Goal: Use online tool/utility

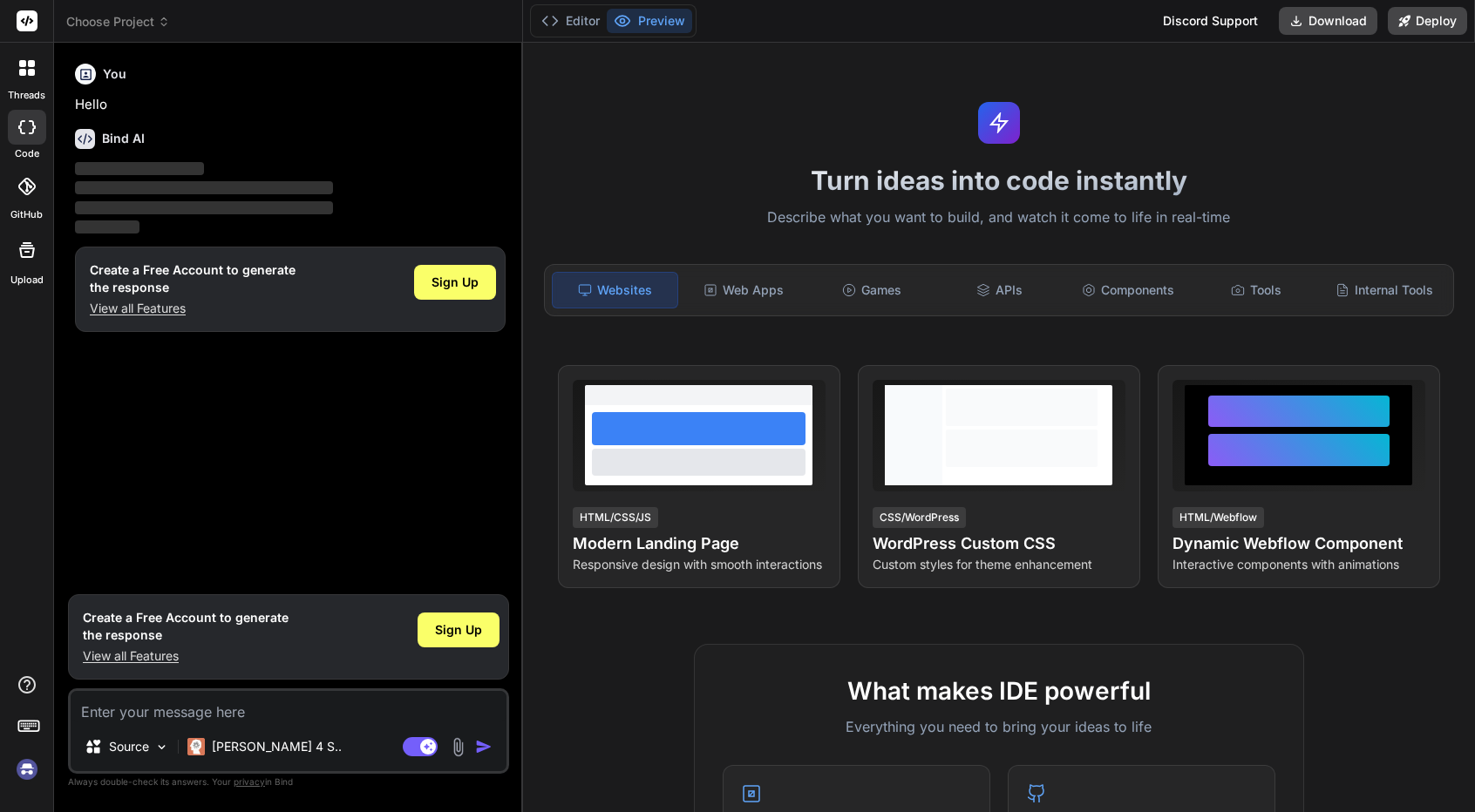
click at [33, 26] on rect at bounding box center [27, 21] width 21 height 21
click at [129, 3] on header "Choose Project Created with Pixso." at bounding box center [288, 21] width 469 height 43
click at [135, 17] on span "Choose Project" at bounding box center [118, 22] width 103 height 18
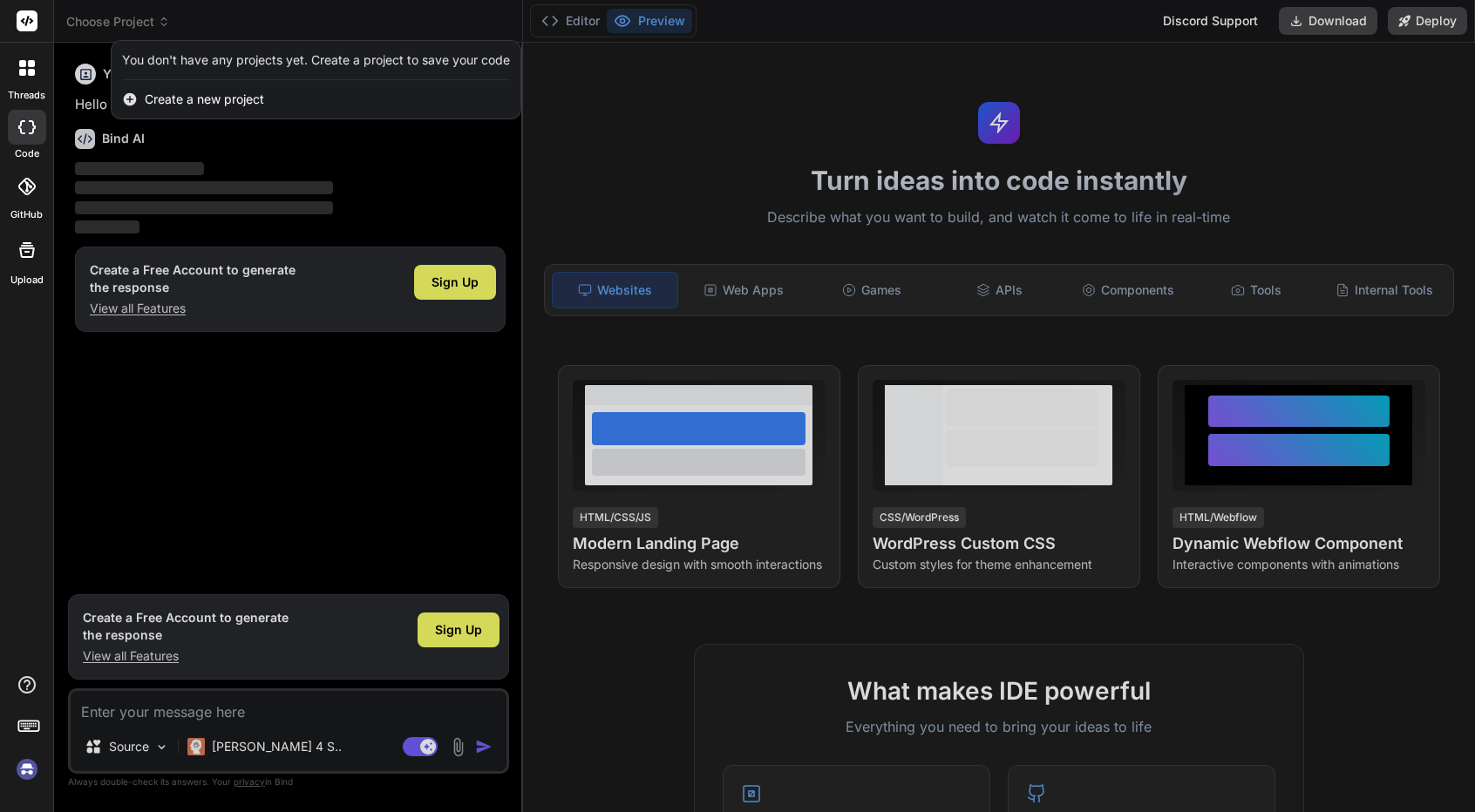
click at [135, 17] on div at bounding box center [738, 406] width 1475 height 812
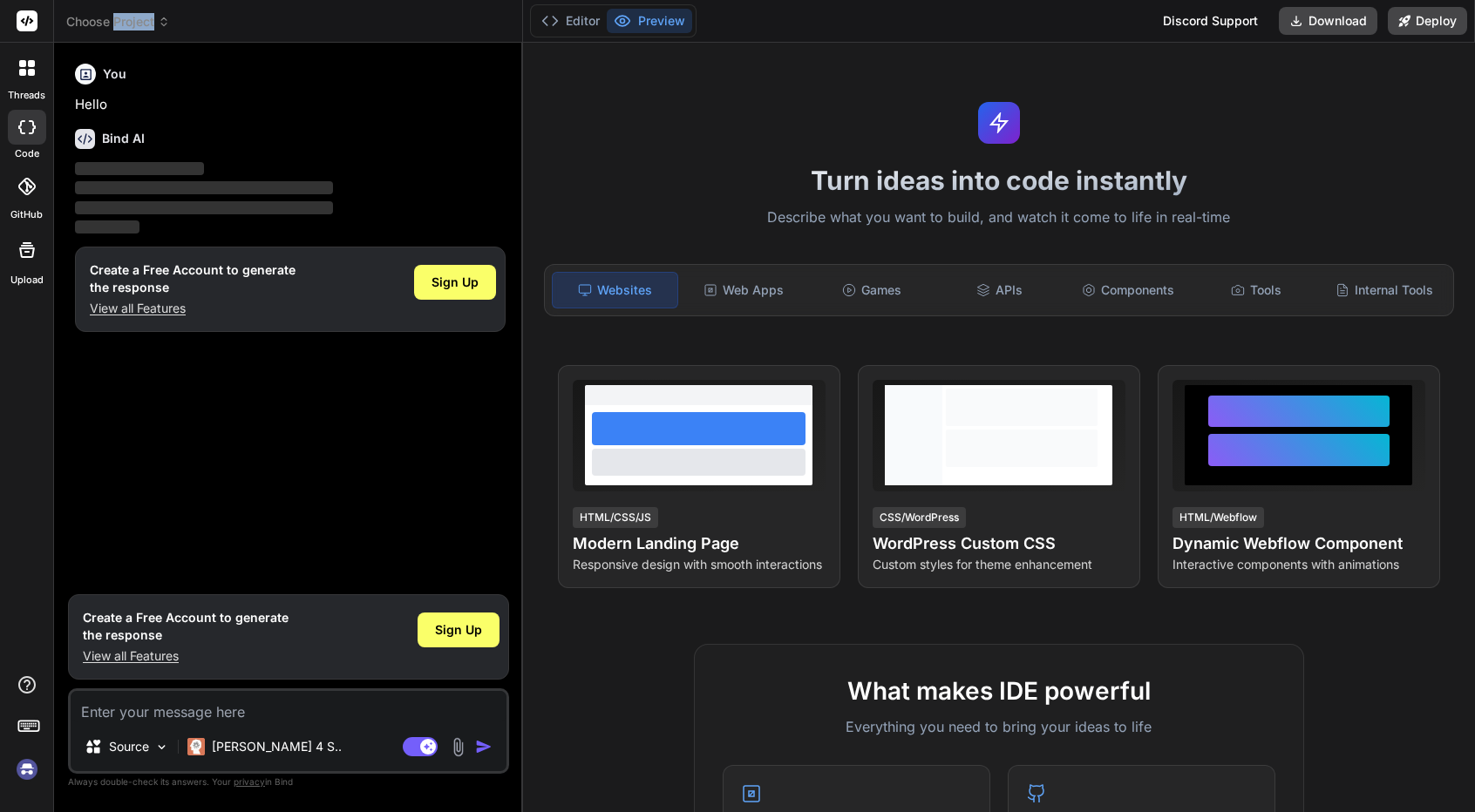
click at [135, 17] on span "Choose Project" at bounding box center [118, 22] width 103 height 18
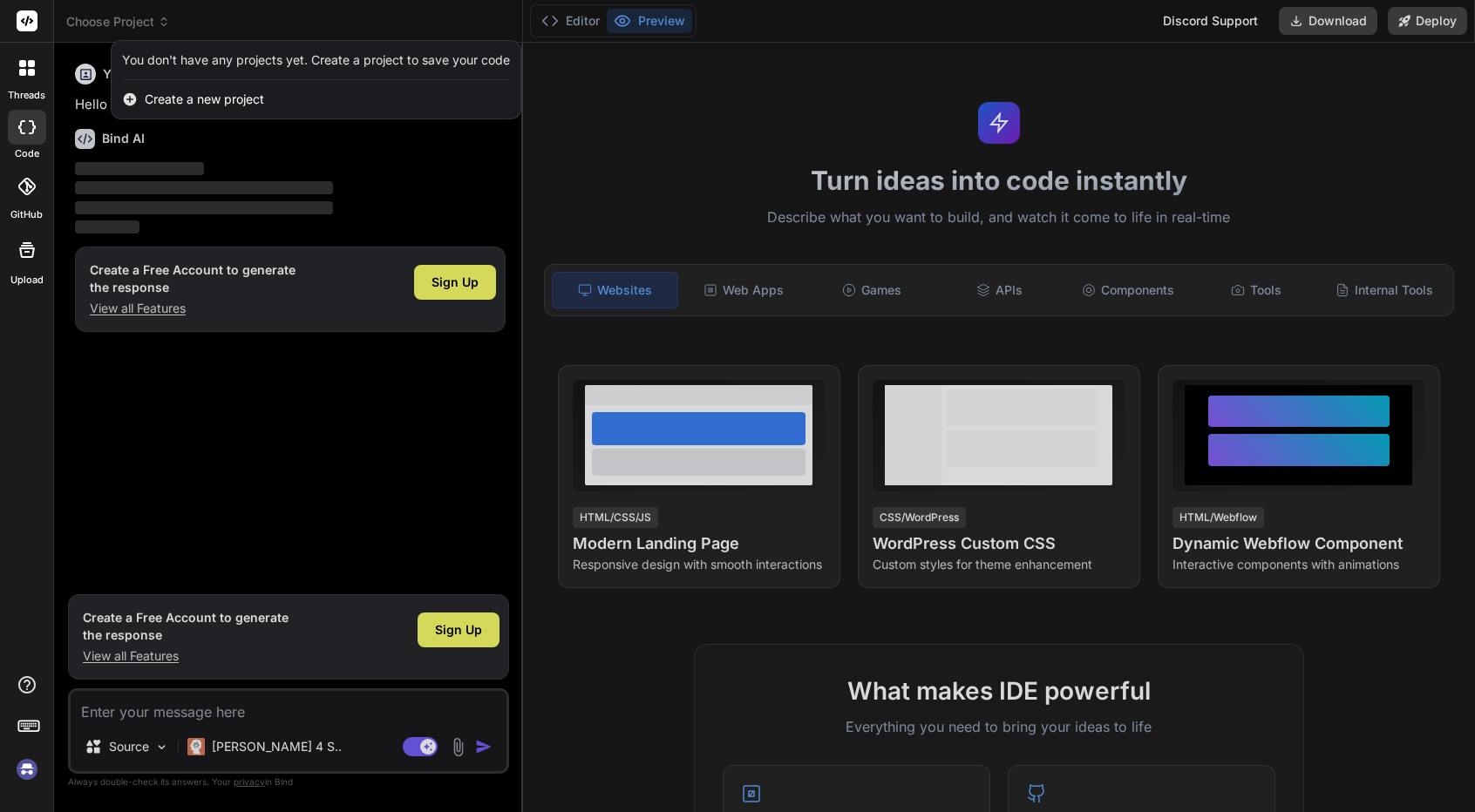
click at [175, 88] on div "Create a new project" at bounding box center [315, 100] width 409 height 39
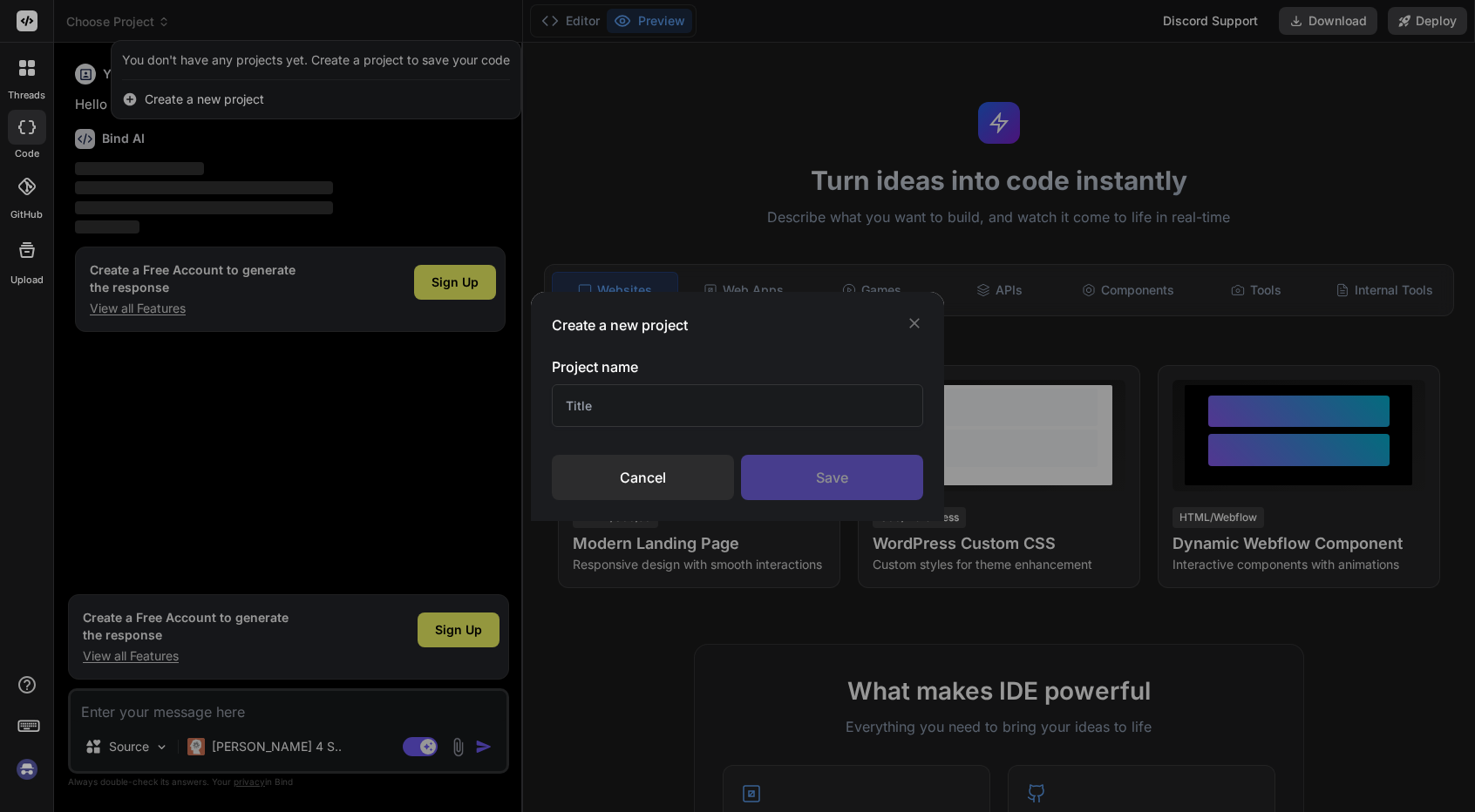
click at [686, 468] on div "Cancel" at bounding box center [643, 477] width 182 height 46
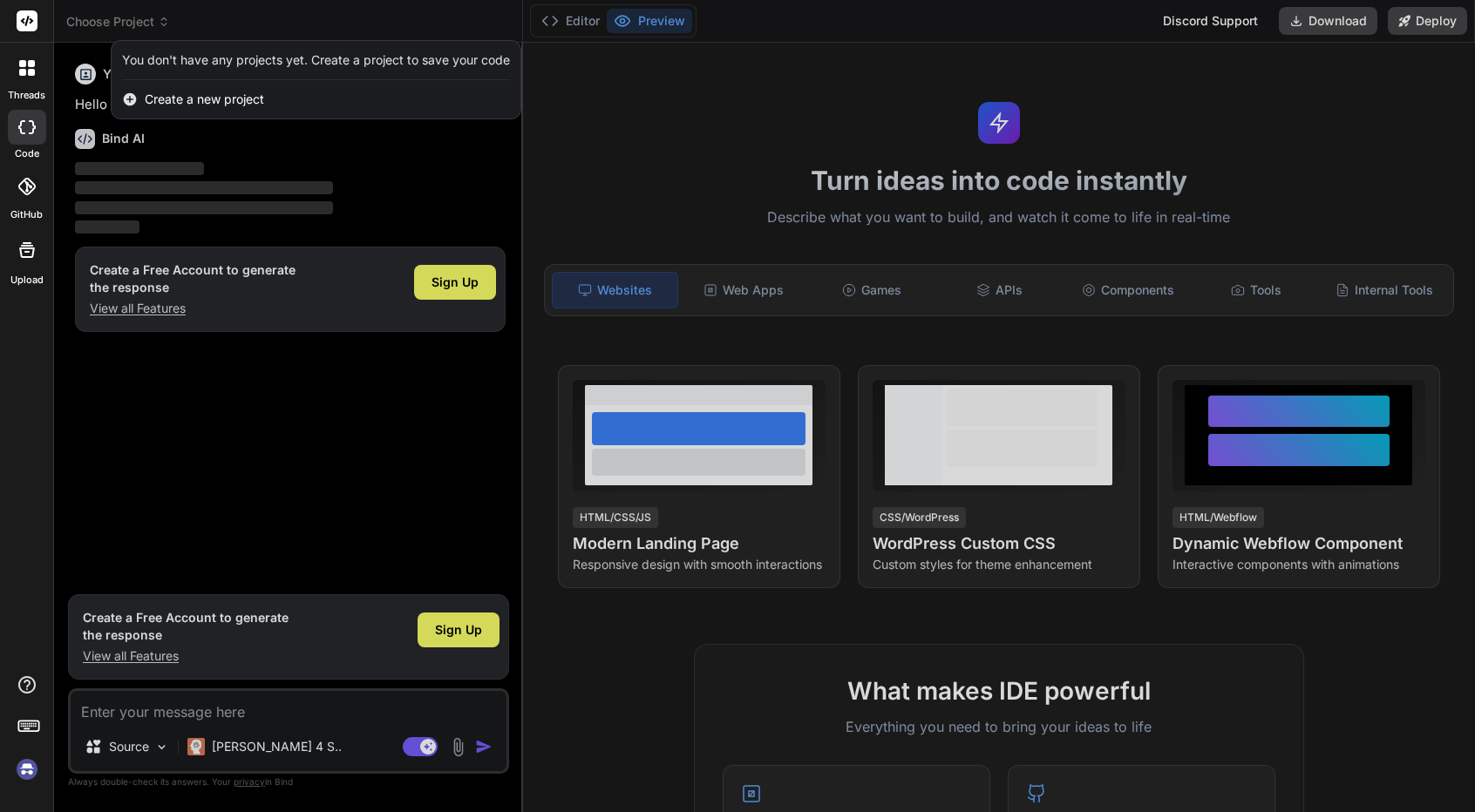
click at [1325, 636] on div at bounding box center [738, 406] width 1475 height 812
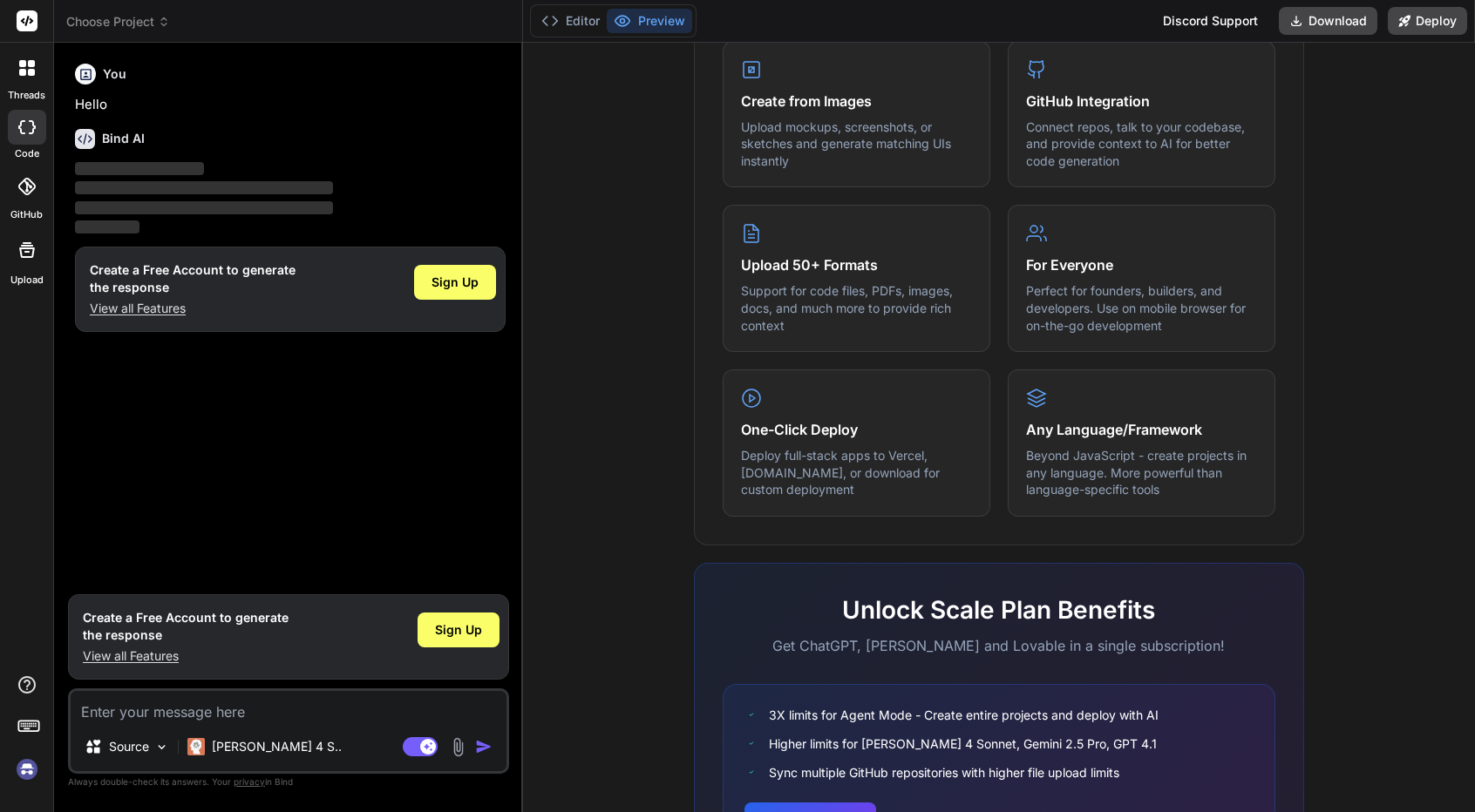
scroll to position [867, 0]
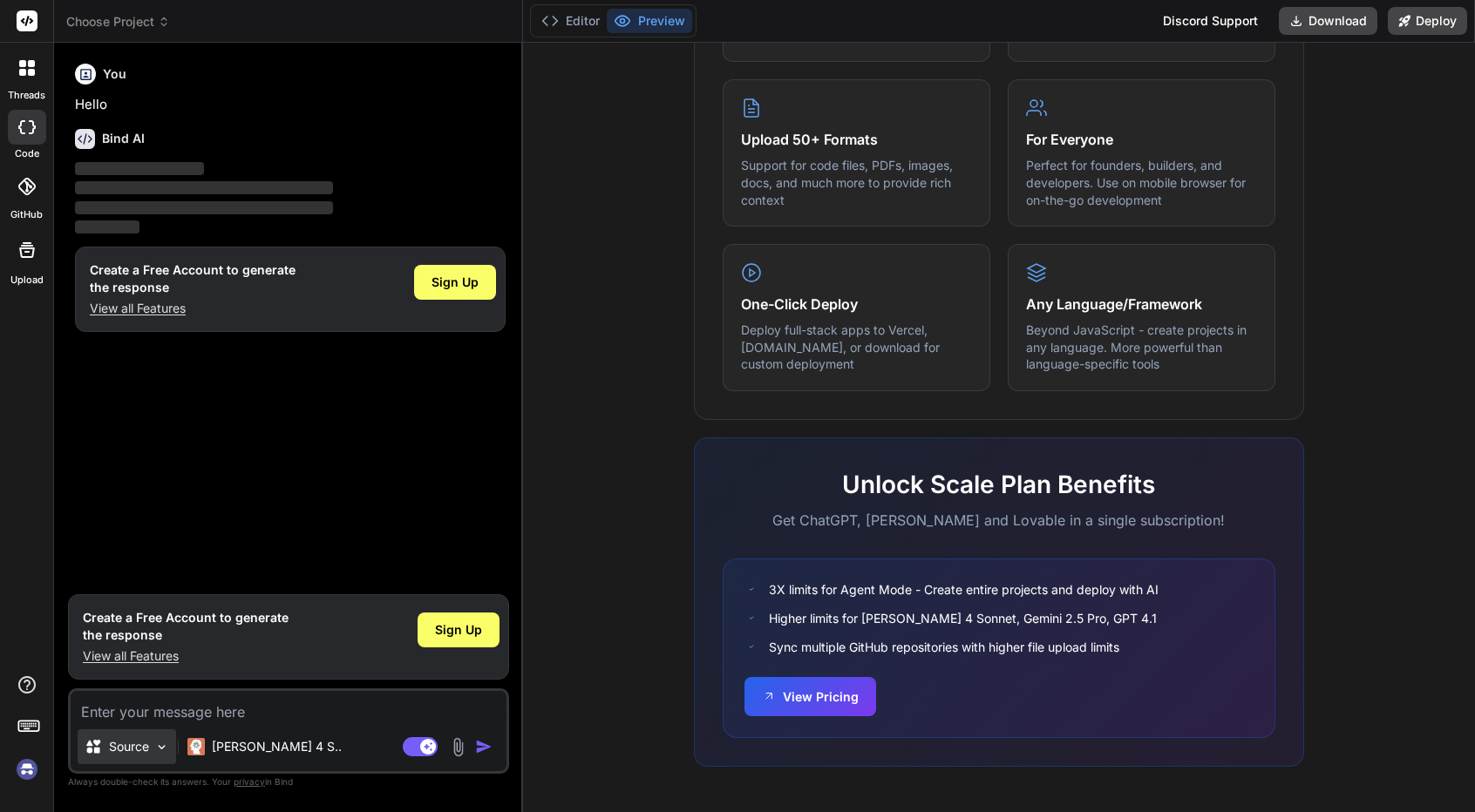
click at [159, 755] on div "Source" at bounding box center [127, 747] width 98 height 35
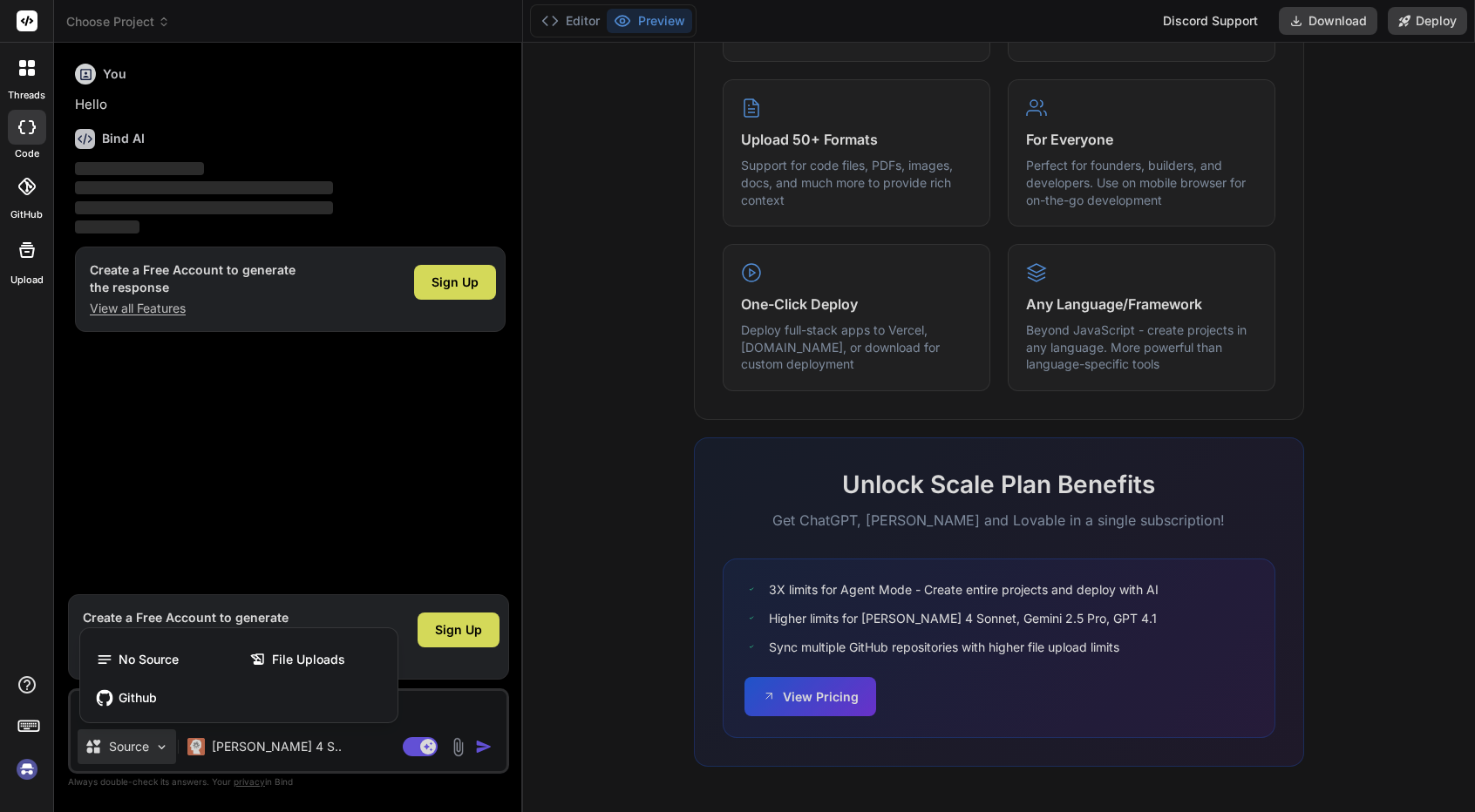
click at [159, 755] on div at bounding box center [738, 406] width 1475 height 812
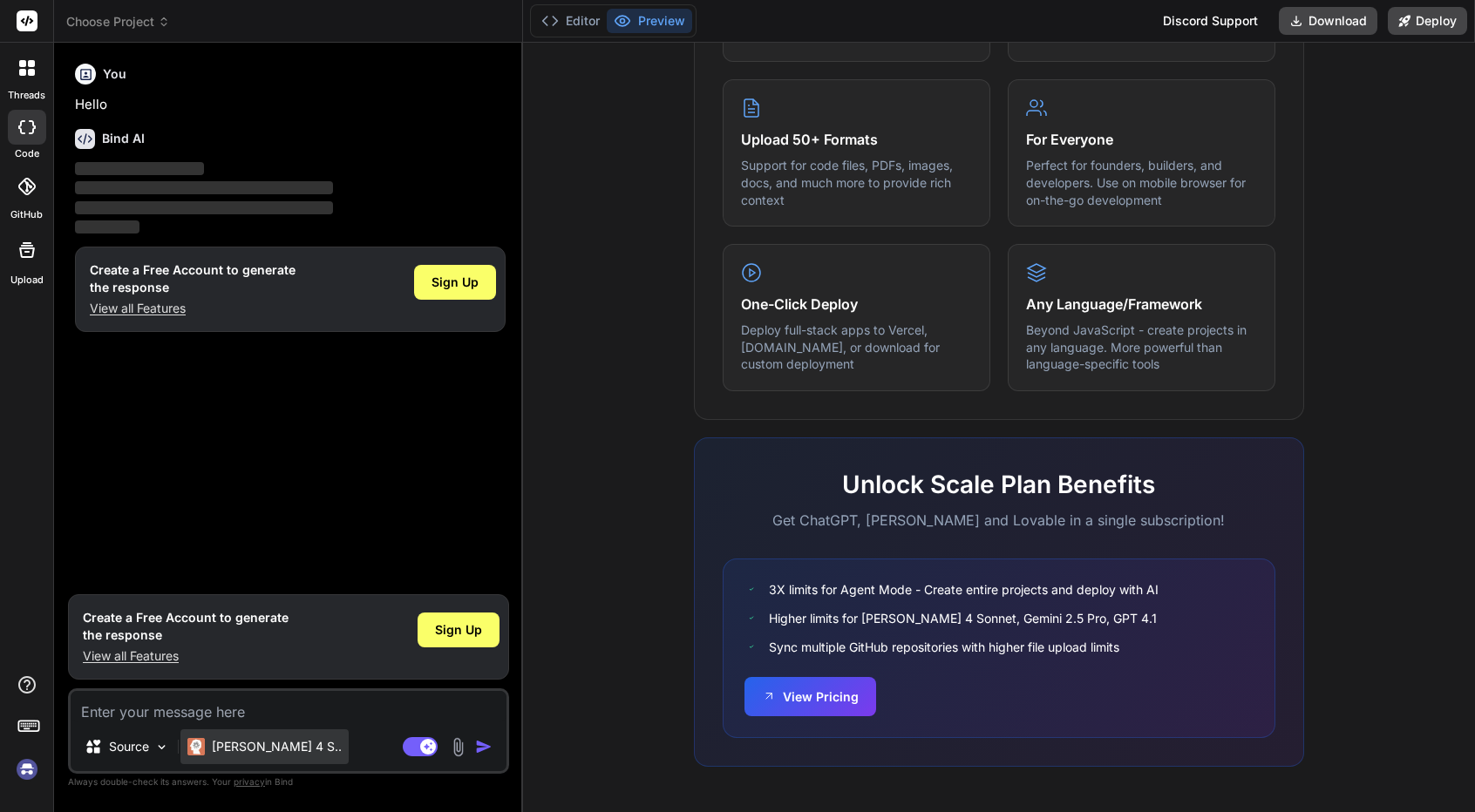
click at [222, 746] on p "[PERSON_NAME] 4 S.." at bounding box center [277, 747] width 130 height 18
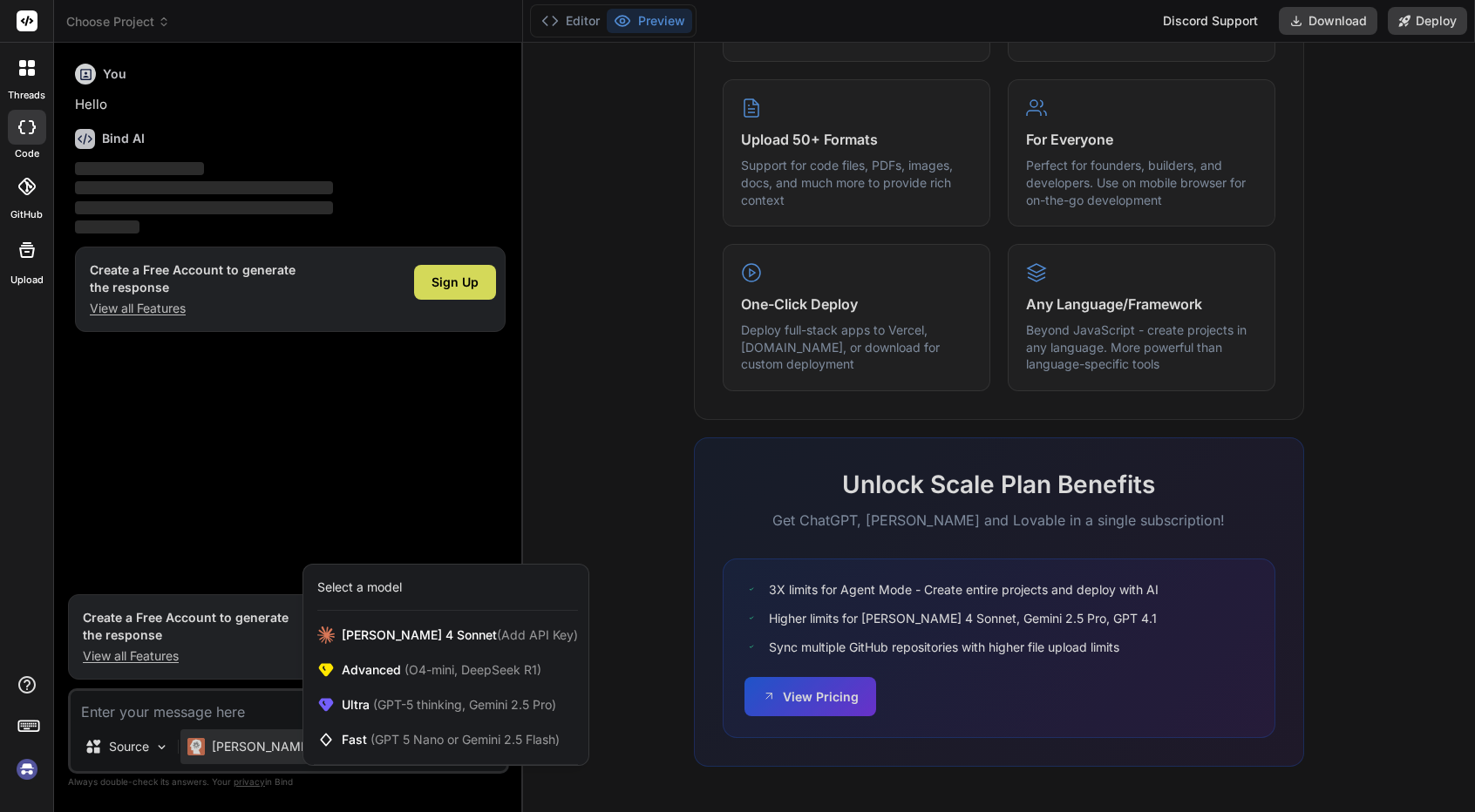
click at [610, 407] on div at bounding box center [738, 406] width 1475 height 812
type textarea "x"
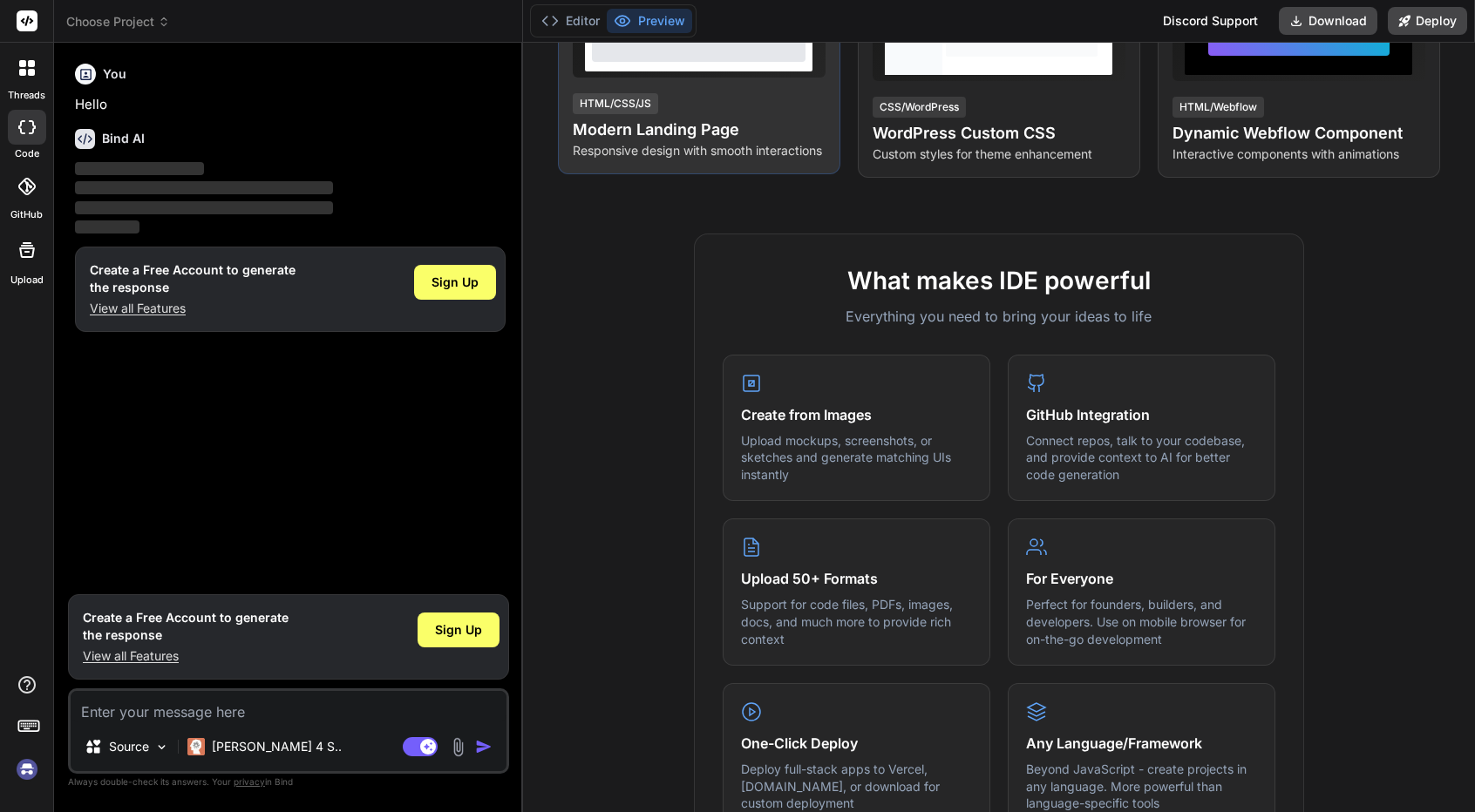
scroll to position [0, 0]
